Goal: Transaction & Acquisition: Obtain resource

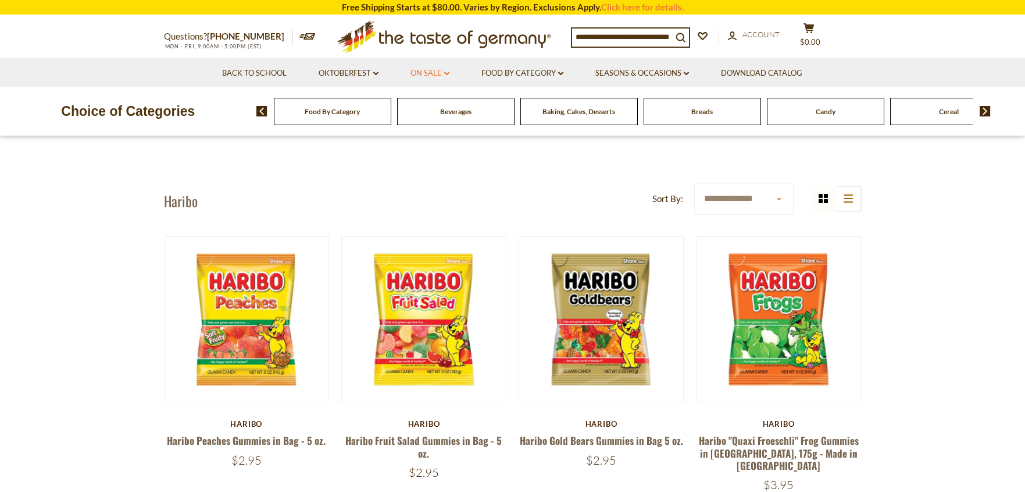
click at [440, 74] on link "On Sale dropdown_arrow" at bounding box center [430, 73] width 39 height 13
click at [435, 124] on link "Best By Deals" at bounding box center [431, 123] width 54 height 10
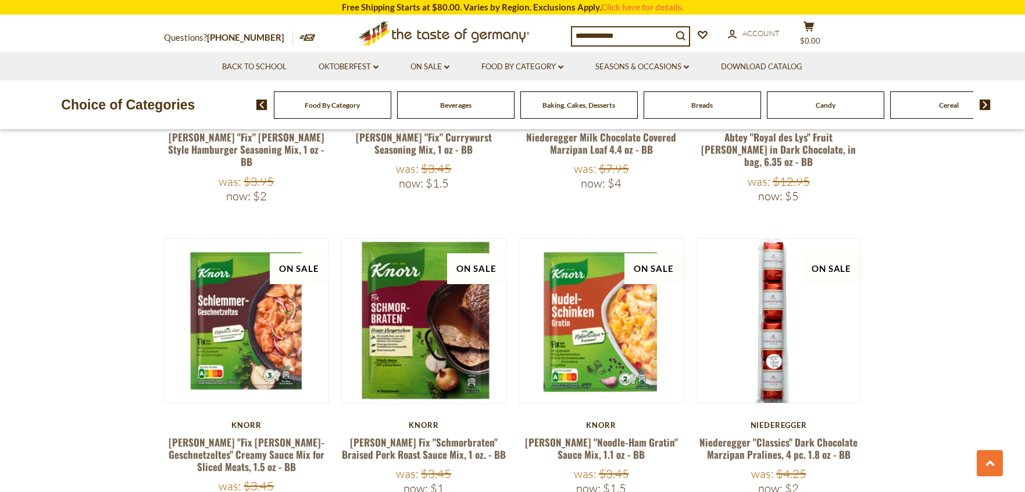
scroll to position [582, 0]
